Goal: Communication & Community: Answer question/provide support

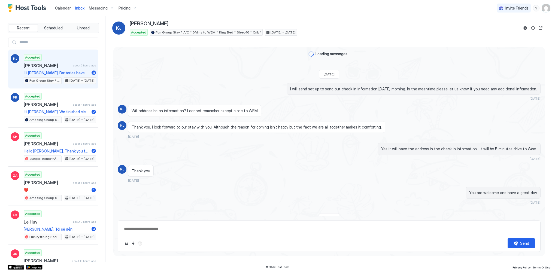
scroll to position [644, 0]
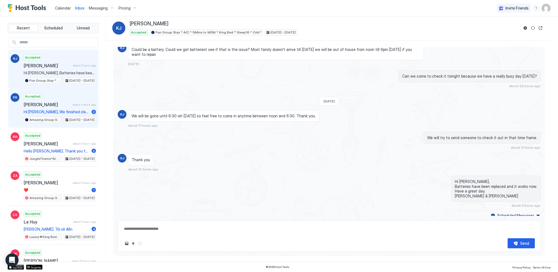
click at [48, 103] on span "[PERSON_NAME]" at bounding box center [47, 104] width 47 height 5
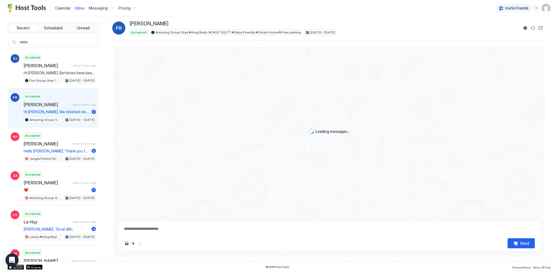
scroll to position [589, 0]
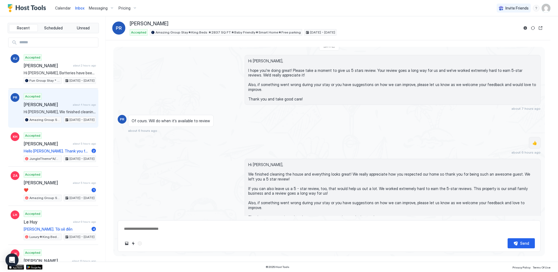
click at [107, 8] on div "Messaging" at bounding box center [102, 8] width 30 height 9
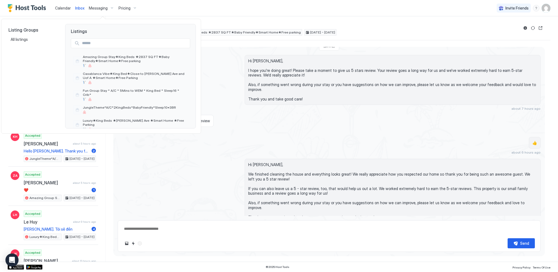
click at [296, 20] on div at bounding box center [279, 136] width 558 height 272
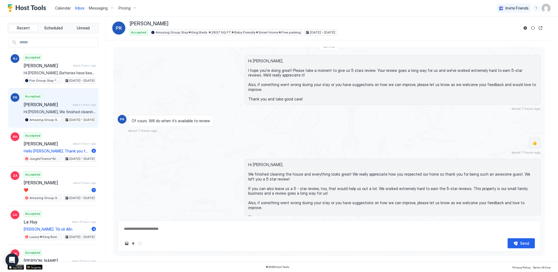
type textarea "*"
